Goal: Task Accomplishment & Management: Use online tool/utility

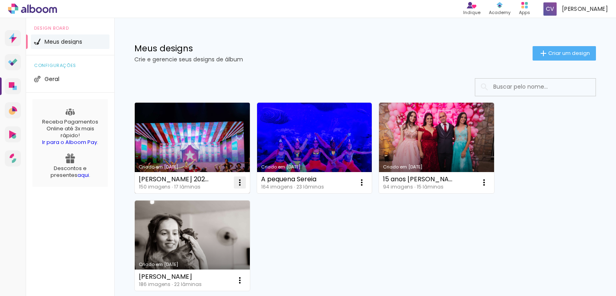
click at [237, 182] on iron-icon at bounding box center [240, 183] width 10 height 10
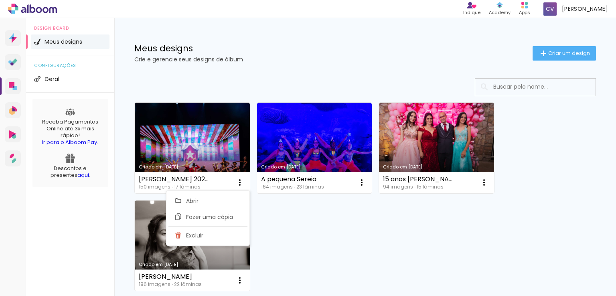
click at [302, 231] on div "Criado em [DATE] [PERSON_NAME] 2024 150 imagens ∙ 17 lâminas Abrir Fazer uma có…" at bounding box center [365, 196] width 469 height 195
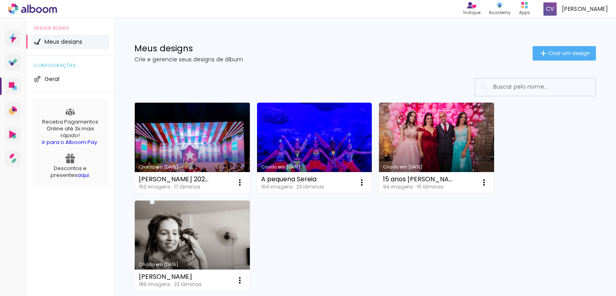
click at [199, 164] on link "Criado em [DATE]" at bounding box center [192, 148] width 115 height 91
